Goal: Transaction & Acquisition: Purchase product/service

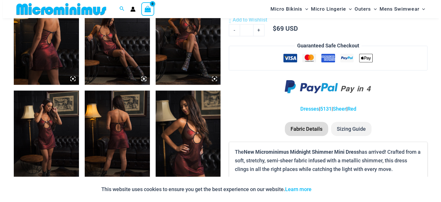
scroll to position [385, 0]
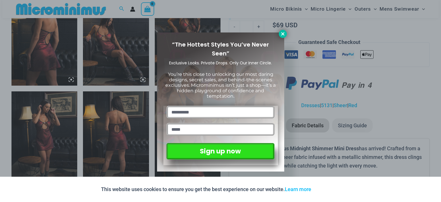
click at [281, 33] on icon at bounding box center [283, 33] width 5 height 5
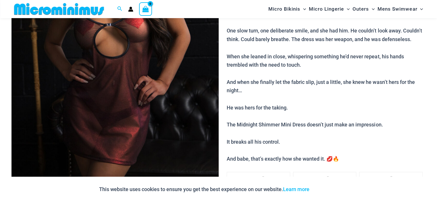
scroll to position [164, 0]
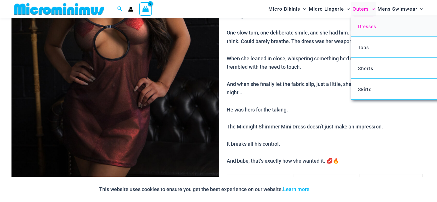
click at [363, 29] on span "Dresses" at bounding box center [367, 26] width 18 height 6
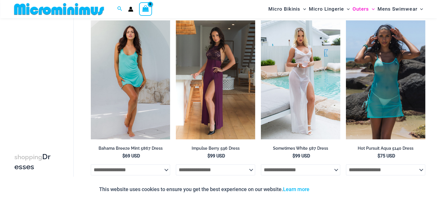
scroll to position [217, 0]
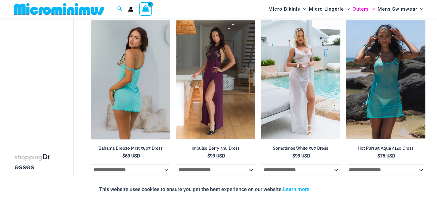
click at [131, 79] on img at bounding box center [130, 79] width 79 height 119
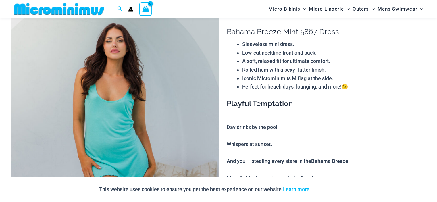
scroll to position [43, 0]
click at [132, 150] on img at bounding box center [114, 164] width 207 height 311
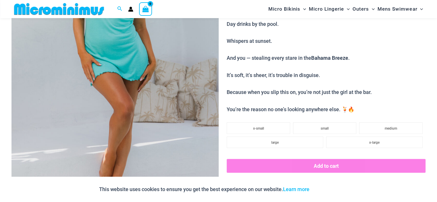
scroll to position [148, 0]
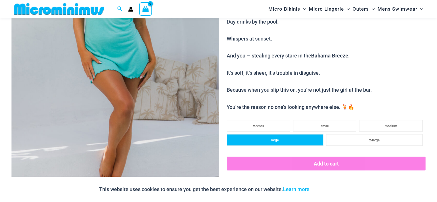
click at [291, 140] on li "large" at bounding box center [275, 139] width 97 height 11
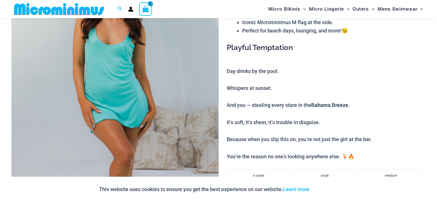
scroll to position [61, 0]
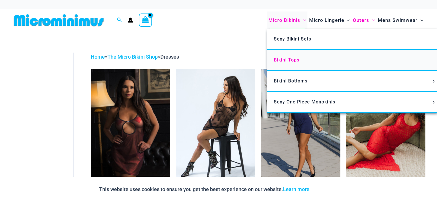
click at [286, 57] on span "Bikini Tops" at bounding box center [287, 59] width 26 height 5
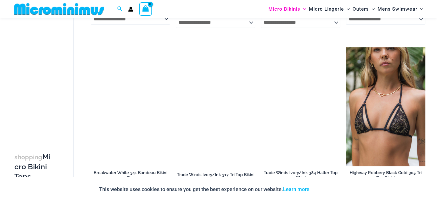
scroll to position [901, 0]
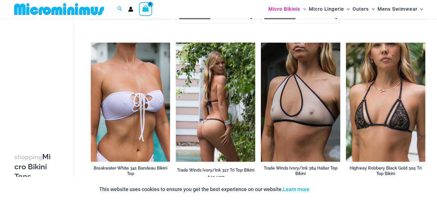
click at [234, 107] on img at bounding box center [215, 102] width 79 height 119
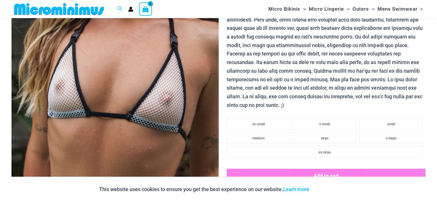
scroll to position [151, 0]
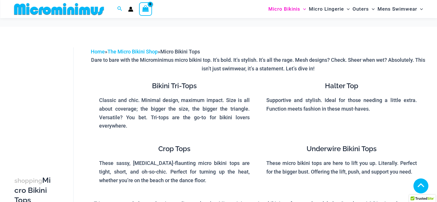
scroll to position [928, 0]
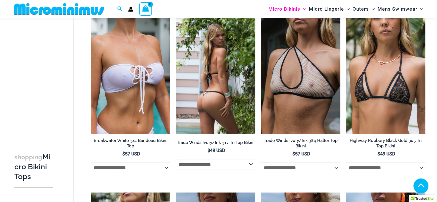
drag, startPoint x: 0, startPoint y: 0, endPoint x: 249, endPoint y: 168, distance: 300.5
click at [249, 168] on select "**********" at bounding box center [215, 164] width 79 height 11
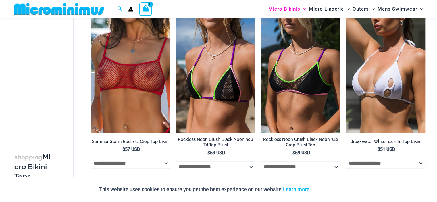
scroll to position [747, 0]
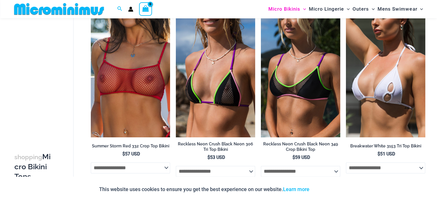
click at [83, 14] on img at bounding box center [59, 9] width 95 height 13
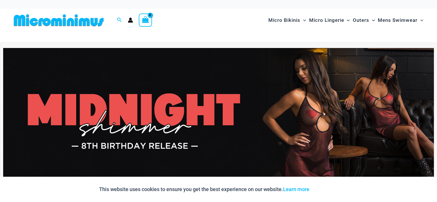
click at [90, 20] on img at bounding box center [58, 20] width 95 height 13
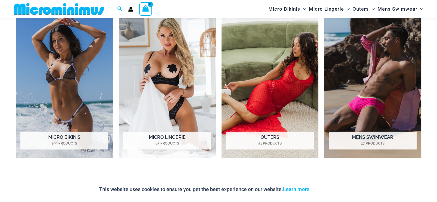
scroll to position [464, 0]
click at [137, 135] on h2 "Micro Lingerie 65 Products" at bounding box center [167, 140] width 88 height 18
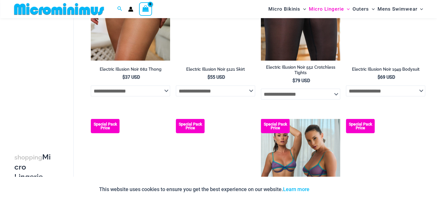
scroll to position [1205, 0]
